Goal: Transaction & Acquisition: Download file/media

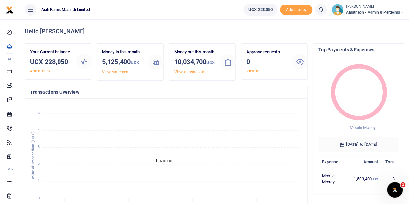
scroll to position [5, 5]
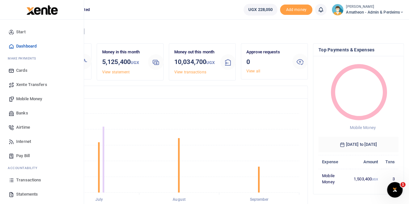
click at [22, 195] on span "Statements" at bounding box center [27, 194] width 22 height 6
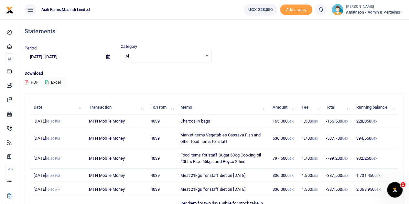
click at [107, 56] on icon at bounding box center [108, 57] width 4 height 4
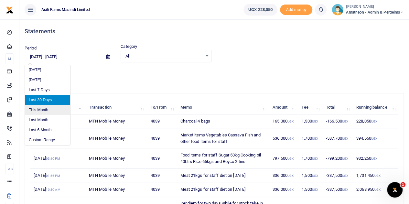
click at [46, 109] on li "This Month" at bounding box center [47, 110] width 45 height 10
type input "[DATE] - [DATE]"
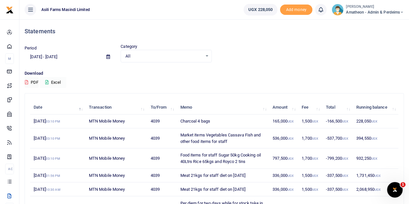
click at [54, 82] on button "Excel" at bounding box center [53, 82] width 27 height 11
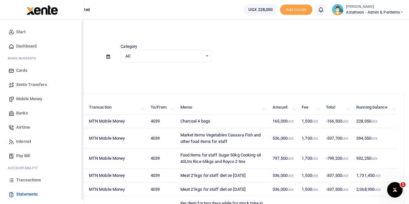
click at [14, 179] on icon at bounding box center [11, 180] width 6 height 6
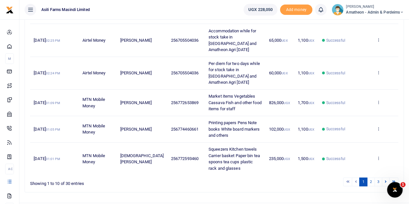
scroll to position [224, 0]
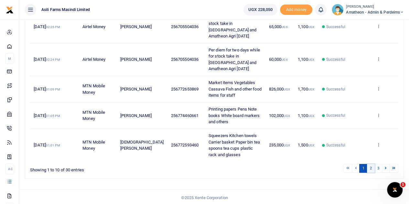
click at [372, 167] on link "2" at bounding box center [371, 168] width 8 height 9
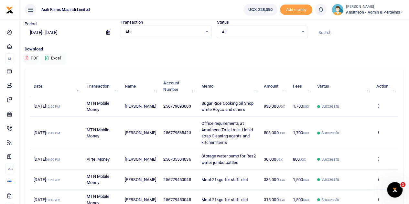
scroll to position [57, 0]
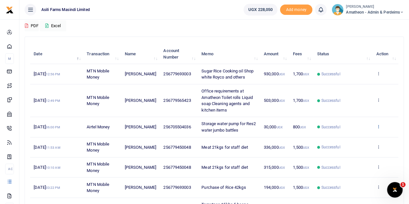
click at [379, 125] on icon at bounding box center [378, 126] width 4 height 5
click at [353, 137] on link "View details" at bounding box center [355, 137] width 51 height 9
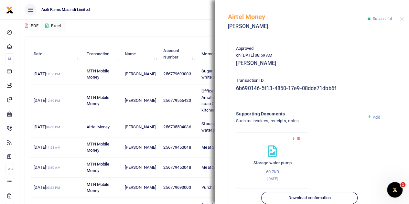
scroll to position [162, 0]
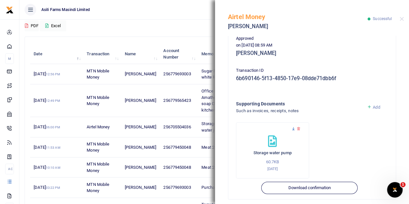
click at [293, 129] on icon at bounding box center [294, 129] width 4 height 4
